Goal: Task Accomplishment & Management: Manage account settings

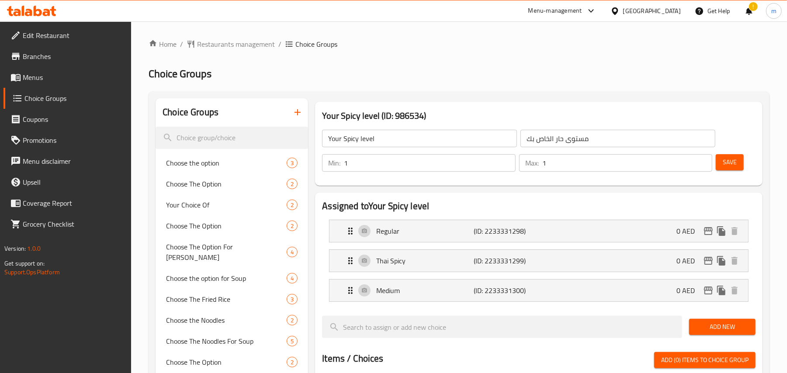
click at [31, 9] on icon at bounding box center [31, 11] width 49 height 10
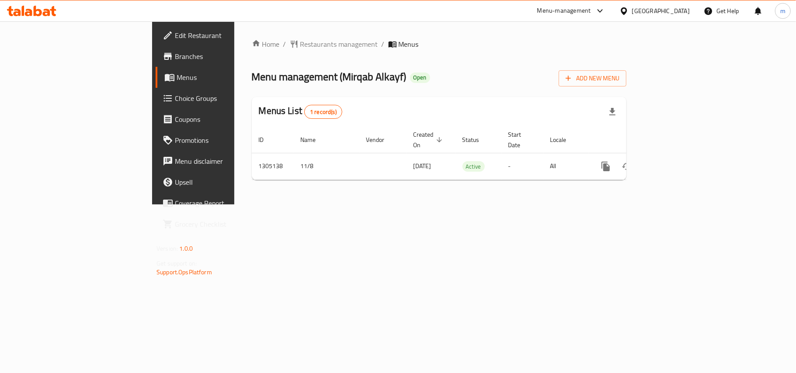
click at [152, 97] on div "Edit Restaurant Branches Menus Choice Groups Coupons Promotions Menu disclaimer…" at bounding box center [398, 112] width 492 height 183
click at [175, 97] on span "Choice Groups" at bounding box center [226, 98] width 103 height 10
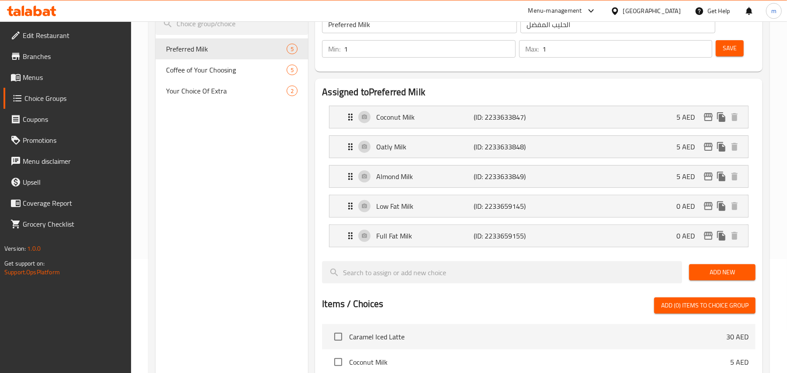
scroll to position [116, 0]
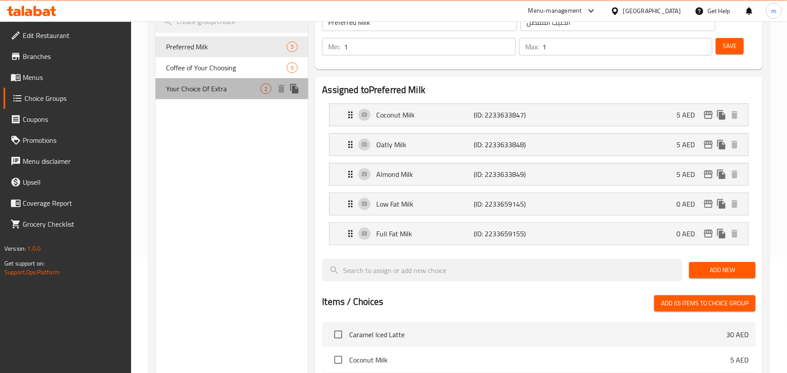
click at [185, 87] on span "Your Choice Of Extra" at bounding box center [213, 89] width 94 height 10
type input "Your Choice Of Extra"
type input "اختيارك من إكسترا"
type input "0"
